Goal: Task Accomplishment & Management: Use online tool/utility

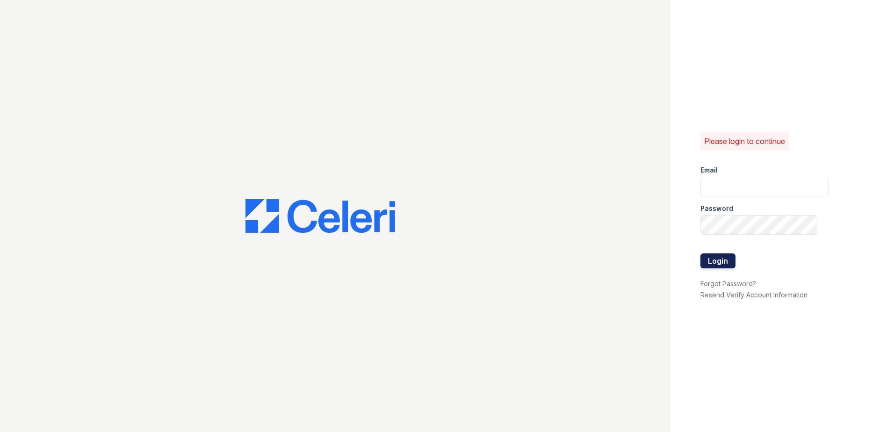
type input "erika.torres@trinity-pm.com"
click at [721, 256] on button "Login" at bounding box center [718, 261] width 35 height 15
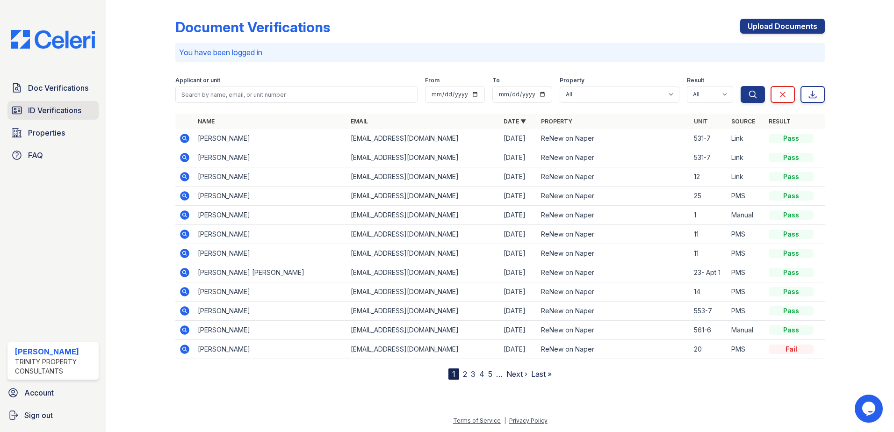
click at [70, 110] on span "ID Verifications" at bounding box center [54, 110] width 53 height 11
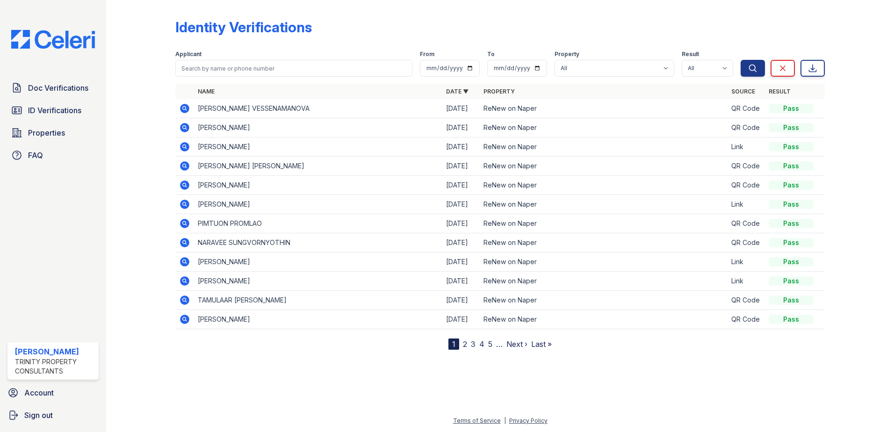
click at [184, 109] on icon at bounding box center [184, 108] width 2 height 2
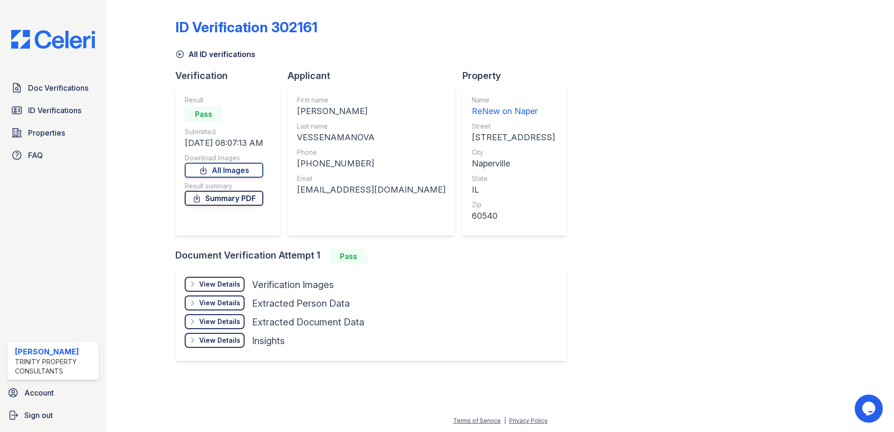
click at [220, 199] on link "Summary PDF" at bounding box center [224, 198] width 79 height 15
click at [78, 110] on span "ID Verifications" at bounding box center [54, 110] width 53 height 11
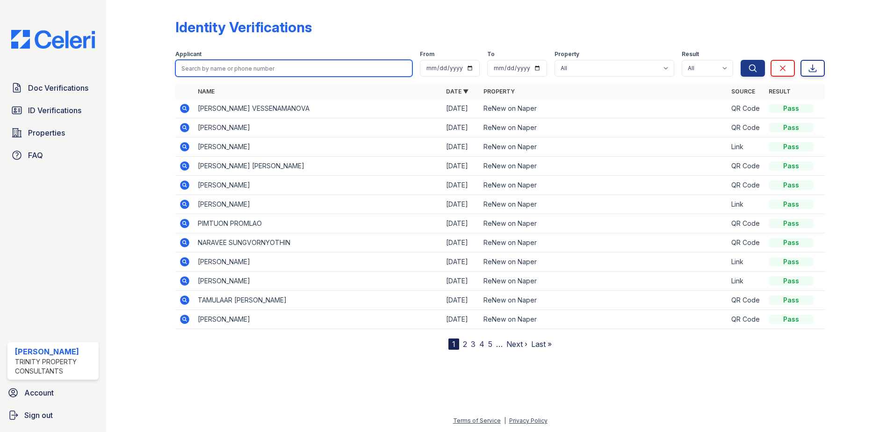
drag, startPoint x: 243, startPoint y: 68, endPoint x: 286, endPoint y: 59, distance: 44.4
click at [243, 68] on input "search" at bounding box center [293, 68] width 237 height 17
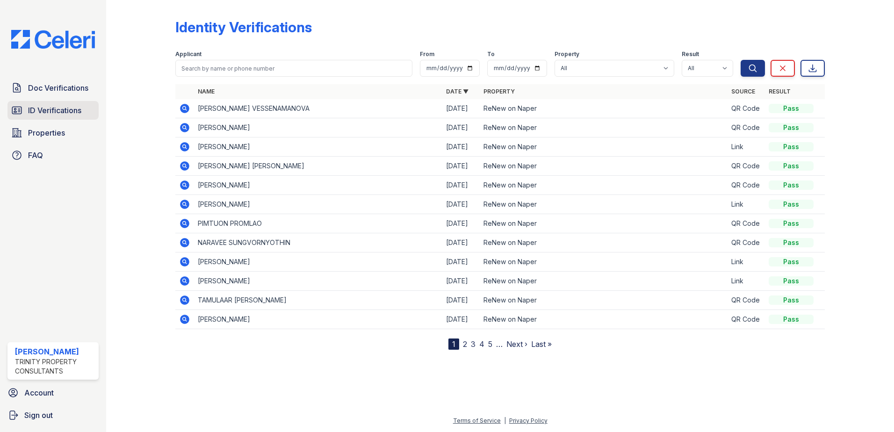
click at [53, 109] on span "ID Verifications" at bounding box center [54, 110] width 53 height 11
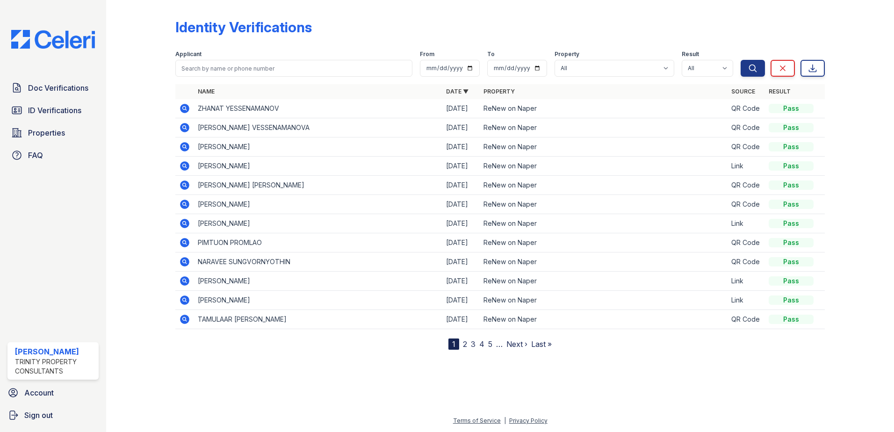
click at [186, 109] on icon at bounding box center [184, 108] width 9 height 9
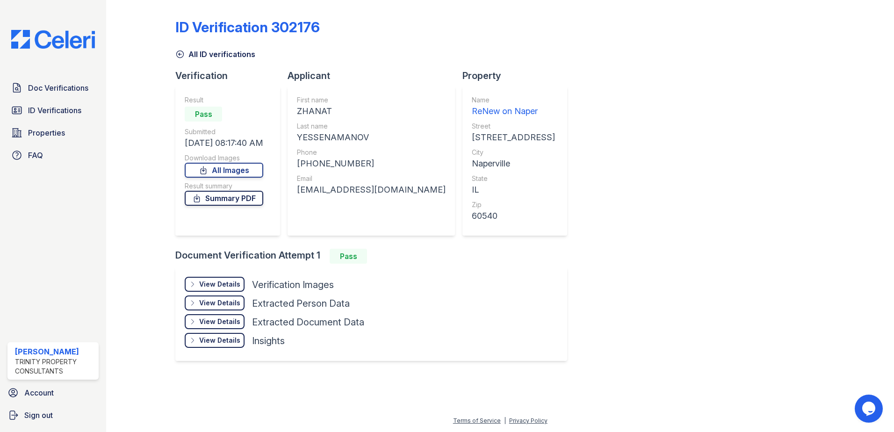
click at [230, 193] on link "Summary PDF" at bounding box center [224, 198] width 79 height 15
click at [661, 63] on div "ID Verification 302176 All ID verifications Verification Result Pass Submitted …" at bounding box center [500, 189] width 650 height 371
click at [185, 53] on icon at bounding box center [179, 54] width 9 height 9
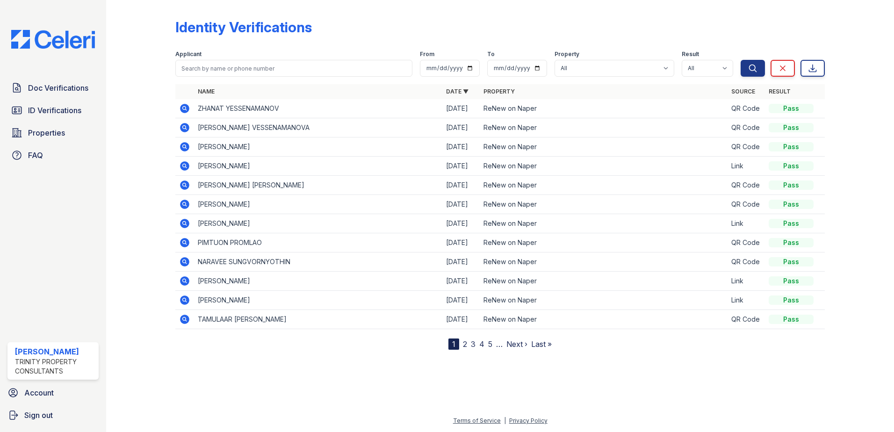
click at [187, 128] on icon at bounding box center [184, 127] width 9 height 9
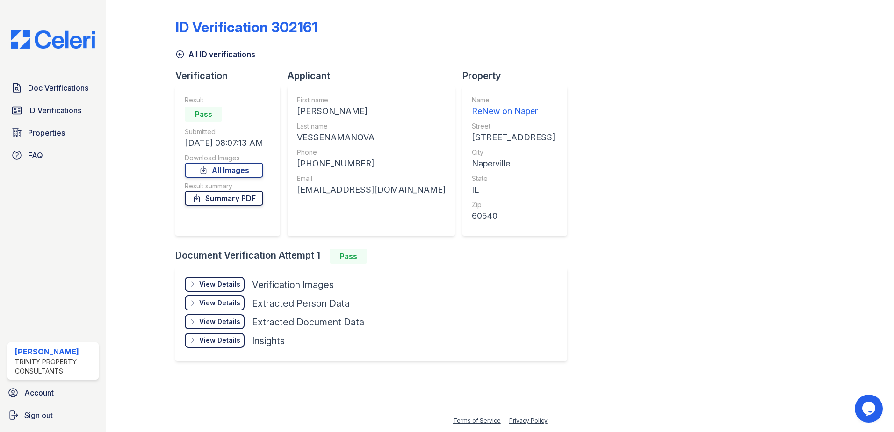
click at [230, 199] on link "Summary PDF" at bounding box center [224, 198] width 79 height 15
click at [583, 57] on div "All ID verifications" at bounding box center [500, 51] width 650 height 17
